Goal: Check status: Check status

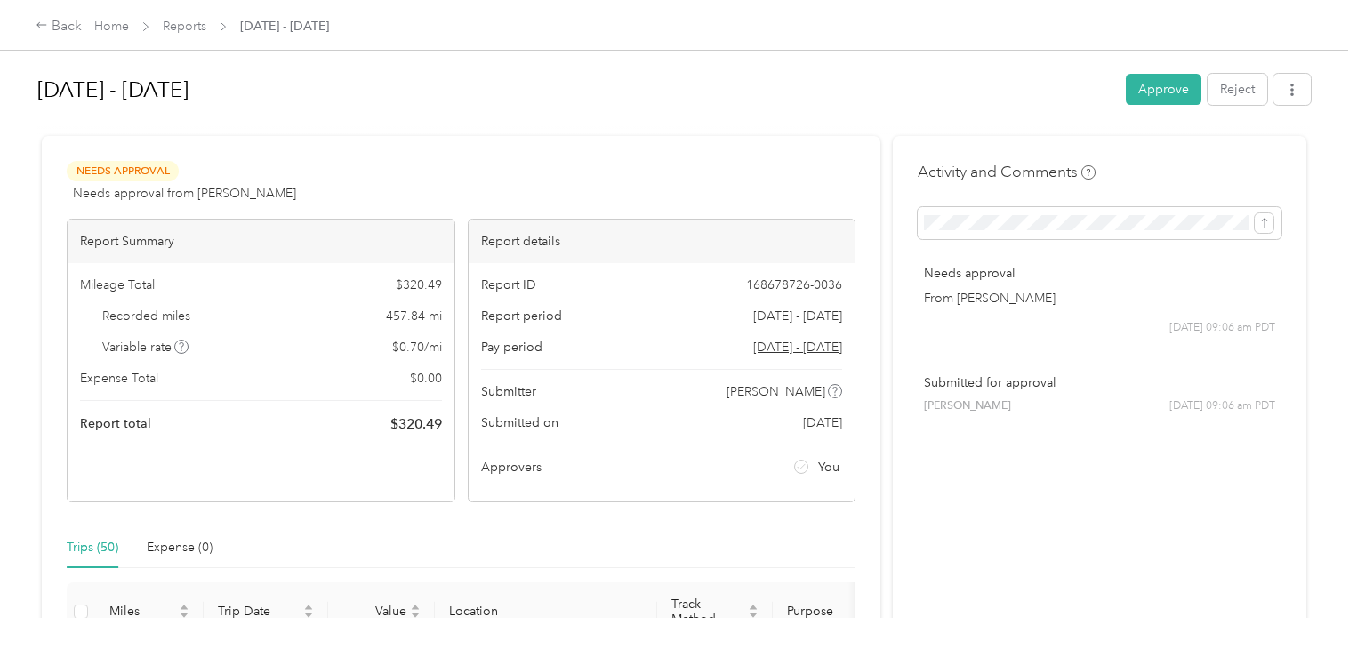
click at [36, 24] on icon at bounding box center [42, 25] width 12 height 12
